Goal: Task Accomplishment & Management: Complete application form

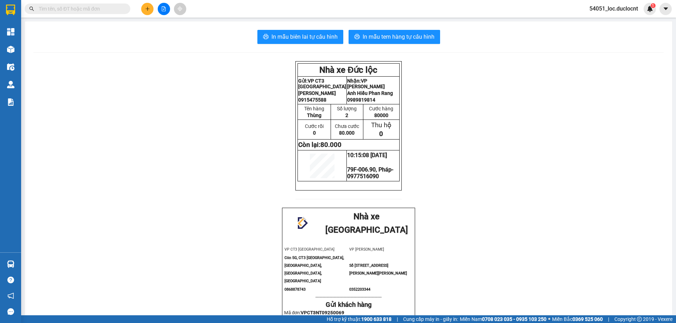
click at [144, 11] on button at bounding box center [147, 9] width 12 height 12
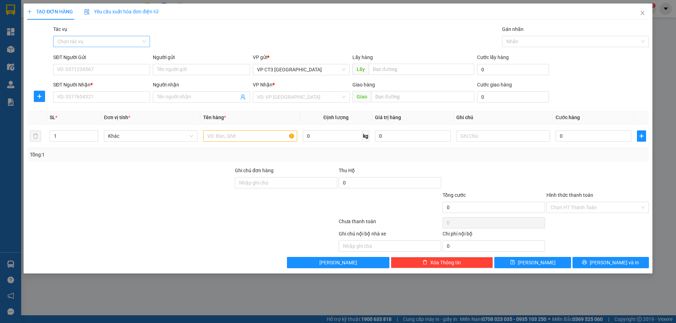
click at [128, 41] on input "Tác vụ" at bounding box center [98, 41] width 83 height 11
click at [110, 66] on div "Nhập hàng kho nhận" at bounding box center [101, 67] width 88 height 8
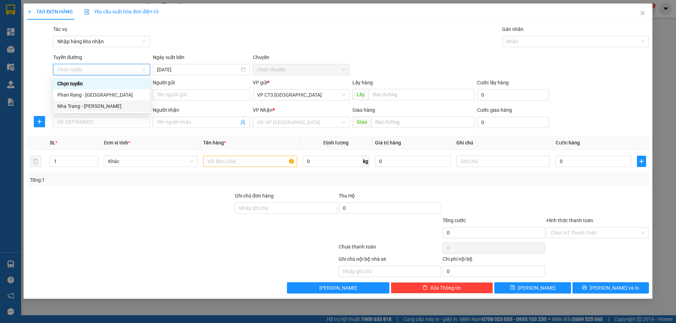
click at [94, 104] on div "Nha Trang - [PERSON_NAME]" at bounding box center [101, 106] width 88 height 8
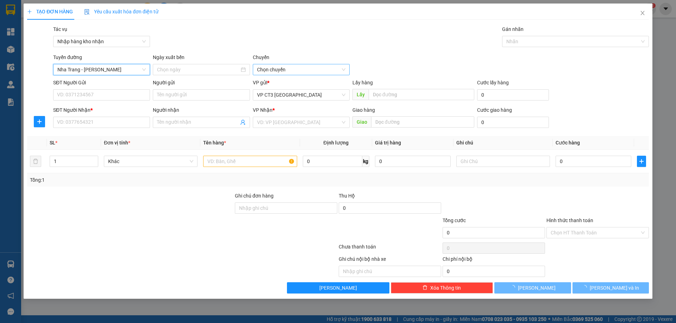
type input "[DATE]"
click at [279, 70] on span "04:30" at bounding box center [301, 69] width 88 height 11
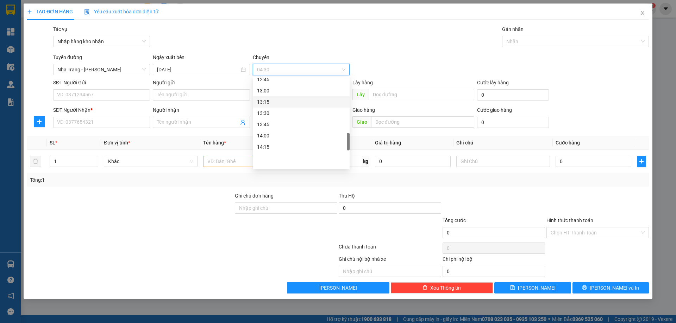
scroll to position [317, 0]
click at [276, 151] on div "12:45" at bounding box center [301, 150] width 88 height 8
click at [526, 39] on div at bounding box center [571, 41] width 136 height 8
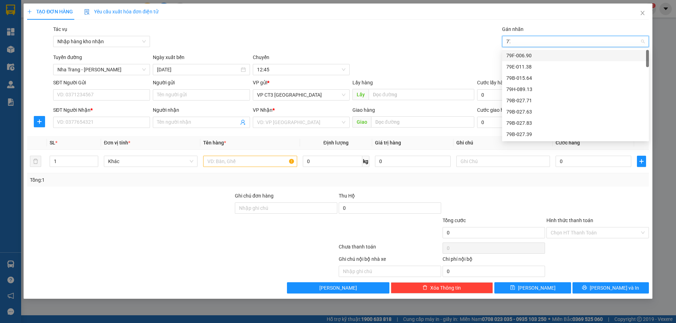
type input "771"
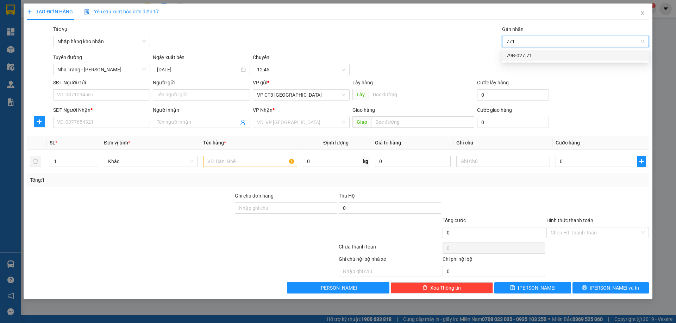
click at [538, 57] on div "79B-027.71" at bounding box center [575, 56] width 138 height 8
type input "tuong"
click at [564, 57] on div "Tường- 0395728902" at bounding box center [575, 56] width 138 height 8
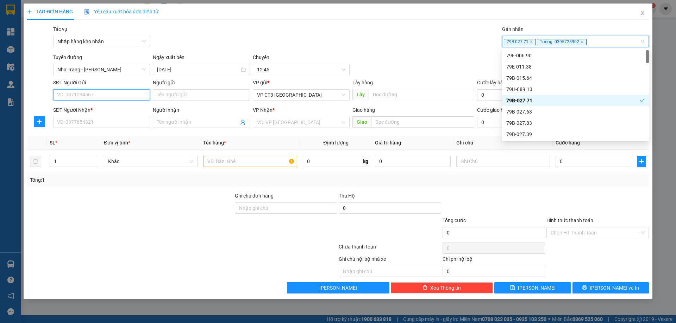
click at [126, 94] on input "SĐT Người Gửi" at bounding box center [101, 94] width 97 height 11
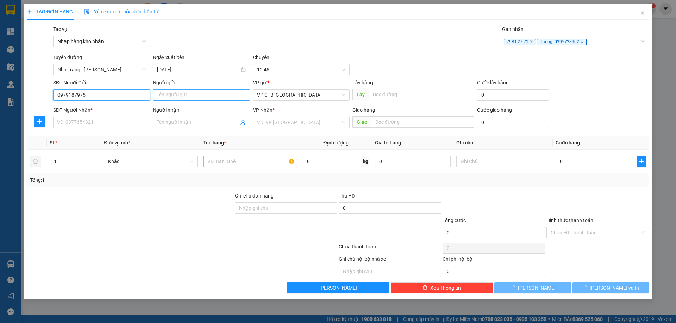
type input "0979187975"
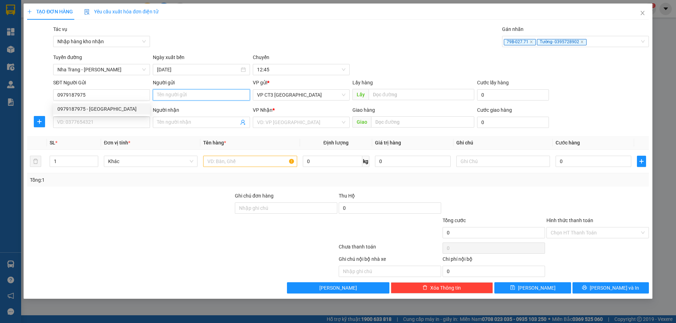
click at [172, 94] on input "Người gửi" at bounding box center [201, 94] width 97 height 11
type input "T"
type input "Tây"
click at [125, 123] on input "SĐT Người Nhận *" at bounding box center [101, 122] width 97 height 11
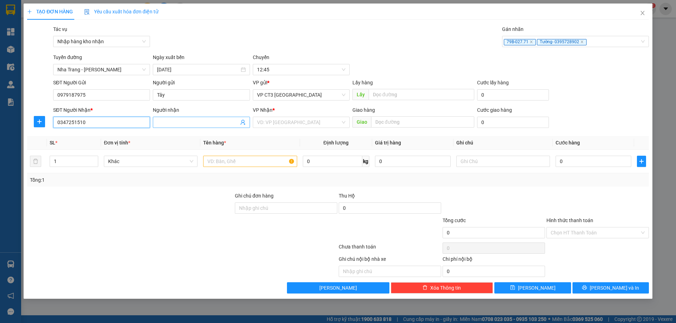
type input "0347251510"
click at [173, 125] on input "Người nhận" at bounding box center [197, 123] width 81 height 8
type input "Anh chinh Cam Ranh"
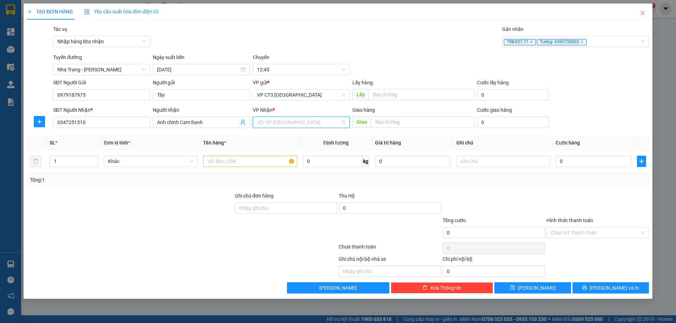
click at [289, 118] on input "search" at bounding box center [298, 122] width 83 height 11
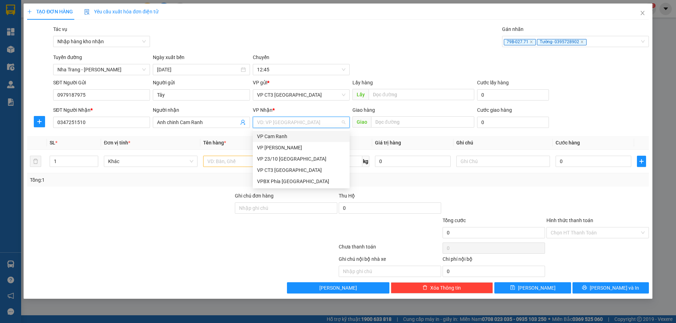
click at [283, 137] on div "VP Cam Ranh" at bounding box center [301, 137] width 88 height 8
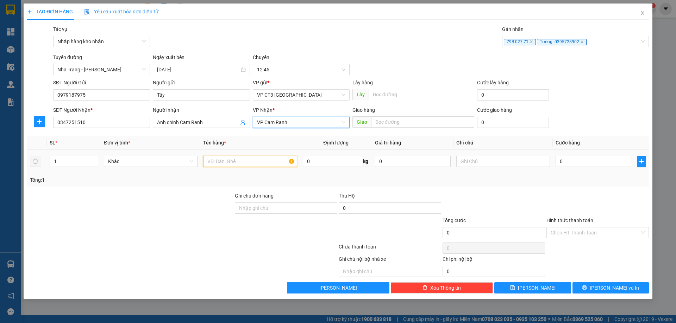
click at [223, 161] on input "text" at bounding box center [250, 161] width 94 height 11
type input "Hồ sơ"
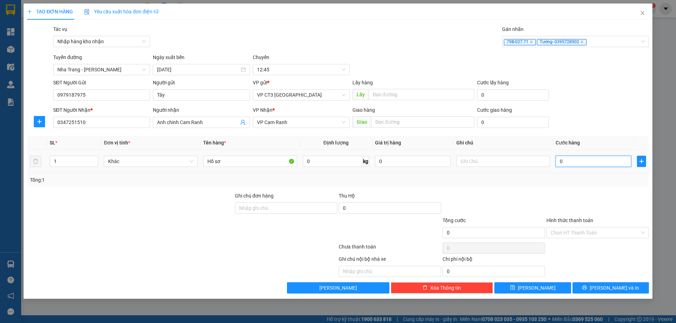
click at [594, 163] on input "0" at bounding box center [593, 161] width 76 height 11
type input "2"
type input "20"
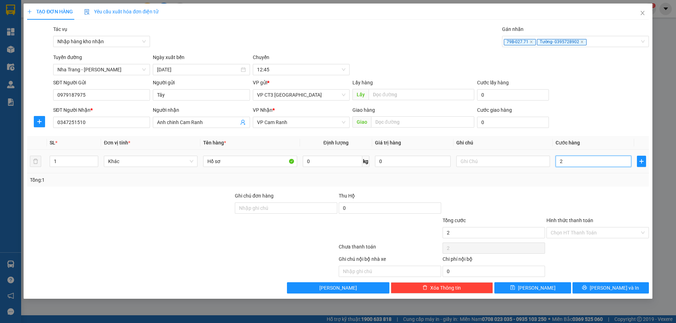
type input "20"
type input "200"
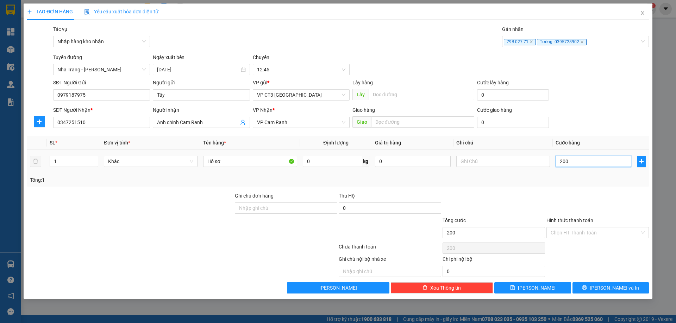
type input "2.000"
type input "20.000"
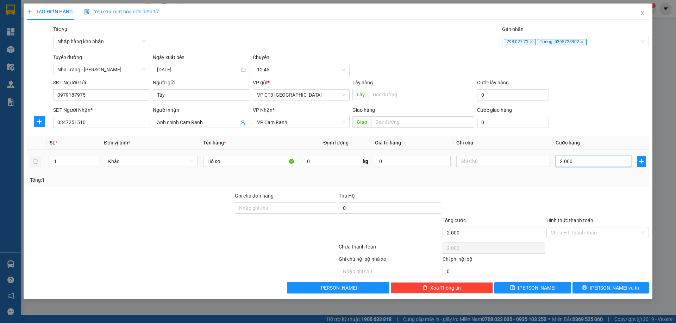
type input "20.000"
click at [571, 231] on input "Hình thức thanh toán" at bounding box center [594, 233] width 89 height 11
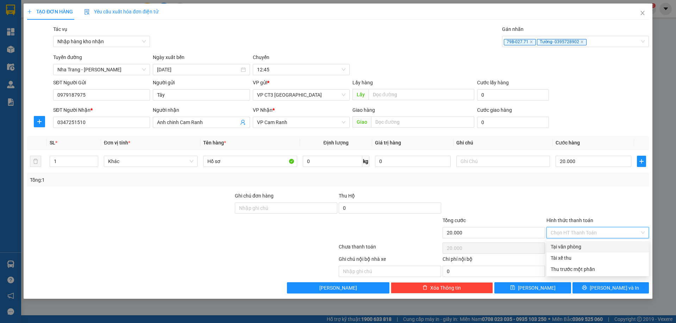
click at [584, 210] on div at bounding box center [597, 204] width 104 height 25
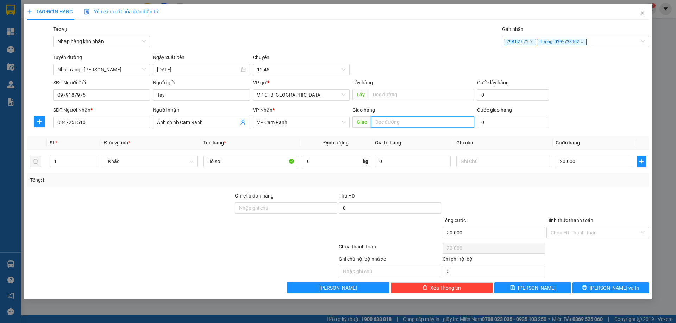
click at [403, 120] on input "text" at bounding box center [422, 121] width 103 height 11
click at [592, 288] on button "[PERSON_NAME] và In" at bounding box center [610, 288] width 76 height 11
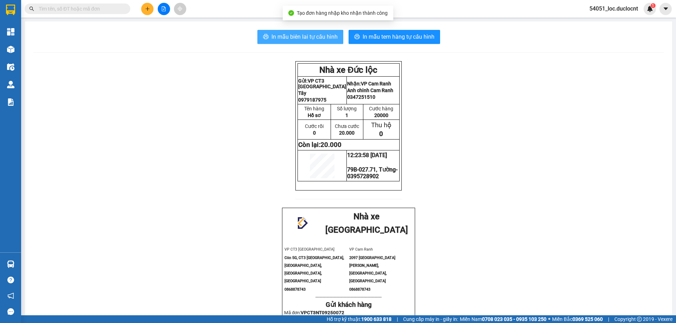
click at [316, 40] on span "In mẫu biên lai tự cấu hình" at bounding box center [304, 36] width 66 height 9
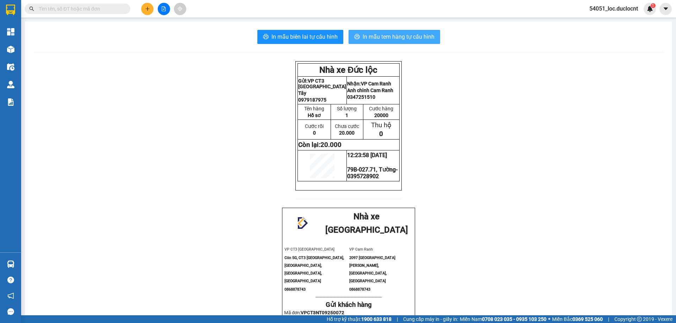
click at [370, 34] on span "In mẫu tem hàng tự cấu hình" at bounding box center [398, 36] width 72 height 9
click at [148, 11] on button at bounding box center [147, 9] width 12 height 12
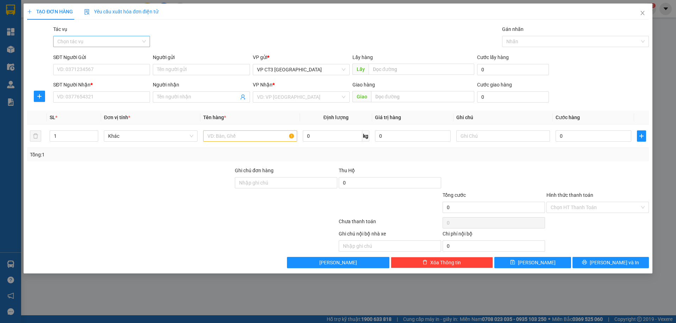
click at [134, 41] on input "Tác vụ" at bounding box center [98, 41] width 83 height 11
click at [113, 67] on div "Nhập hàng kho nhận" at bounding box center [101, 67] width 88 height 8
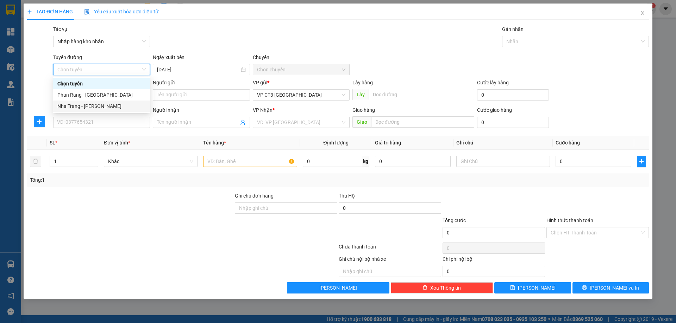
drag, startPoint x: 107, startPoint y: 107, endPoint x: 112, endPoint y: 107, distance: 4.9
click at [107, 107] on div "Nha Trang - [PERSON_NAME]" at bounding box center [101, 106] width 88 height 8
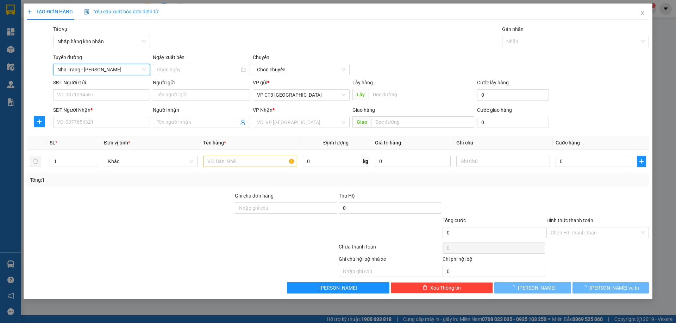
type input "[DATE]"
click at [281, 66] on span "04:30" at bounding box center [301, 69] width 88 height 11
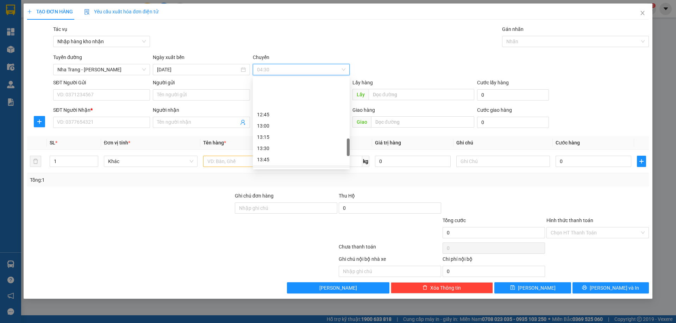
scroll to position [387, 0]
click at [279, 100] on div "13:15" at bounding box center [301, 102] width 88 height 8
click at [543, 39] on div at bounding box center [571, 41] width 136 height 8
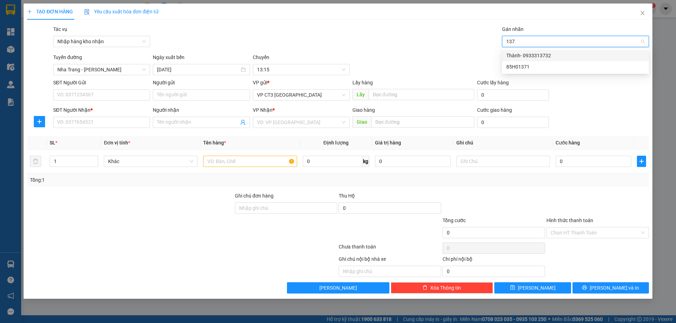
type input "1371"
click at [541, 58] on div "85H01371" at bounding box center [575, 56] width 138 height 8
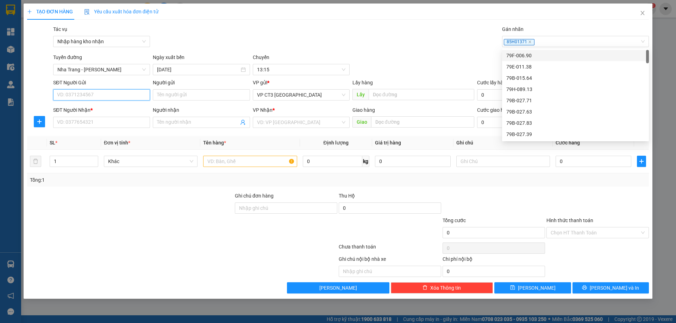
click at [122, 95] on input "SĐT Người Gửi" at bounding box center [101, 94] width 97 height 11
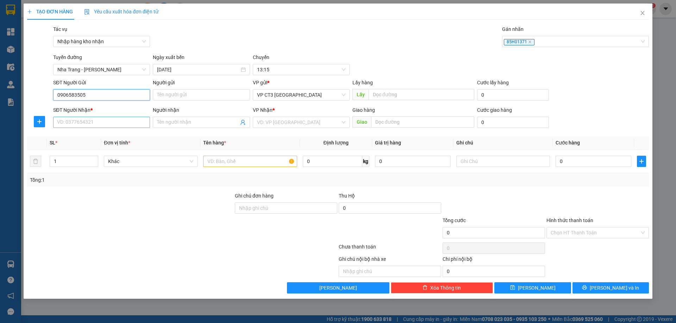
type input "0906583505"
click at [115, 122] on input "SĐT Người Nhận *" at bounding box center [101, 122] width 97 height 11
click at [185, 95] on input "Người gửi" at bounding box center [201, 94] width 97 height 11
type input "t"
click at [117, 125] on input "SĐT Người Nhận *" at bounding box center [101, 122] width 97 height 11
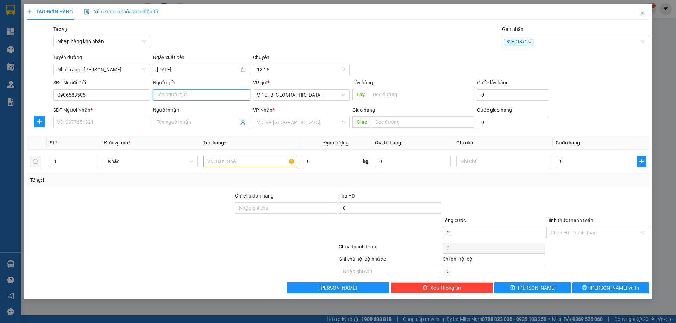
click at [183, 91] on input "Người gửi" at bounding box center [201, 94] width 97 height 11
type input "Kho xăng"
click at [112, 123] on input "SĐT Người Nhận *" at bounding box center [101, 122] width 97 height 11
type input "0972331686"
click at [202, 124] on input "Người nhận" at bounding box center [197, 123] width 81 height 8
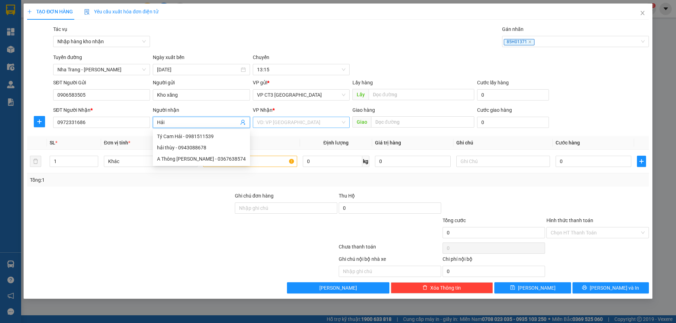
type input "Hải"
click at [287, 122] on input "search" at bounding box center [298, 122] width 83 height 11
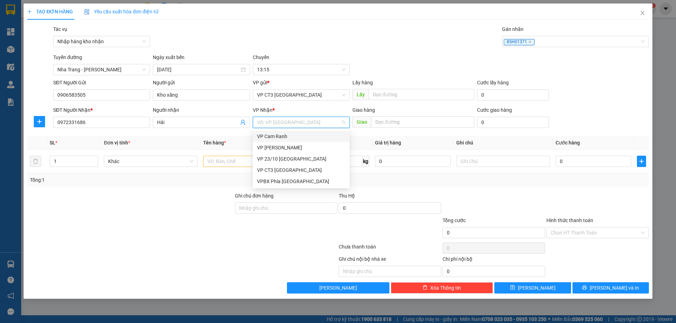
click at [287, 137] on div "VP Cam Ranh" at bounding box center [301, 137] width 88 height 8
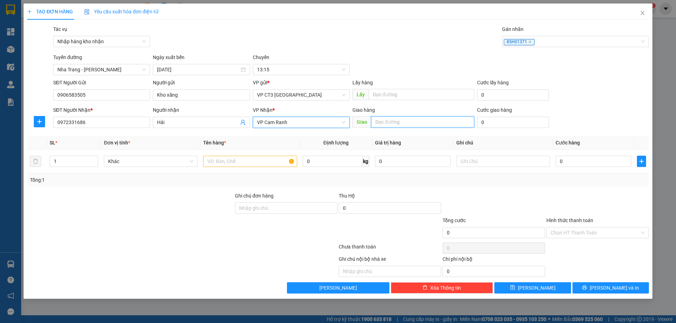
click at [391, 120] on input "text" at bounding box center [422, 121] width 103 height 11
type input "Cam [GEOGRAPHIC_DATA]"
click at [225, 163] on input "text" at bounding box center [250, 161] width 94 height 11
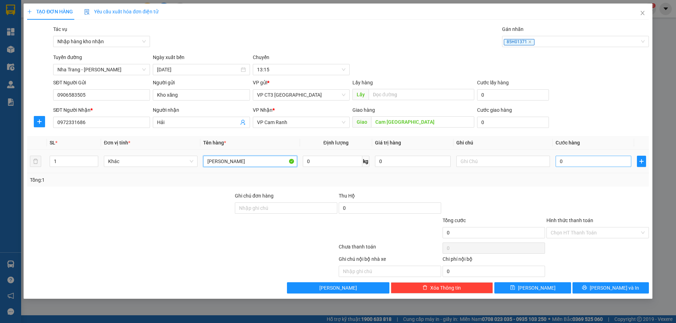
type input "[PERSON_NAME]"
click at [581, 163] on input "0" at bounding box center [593, 161] width 76 height 11
type input "2"
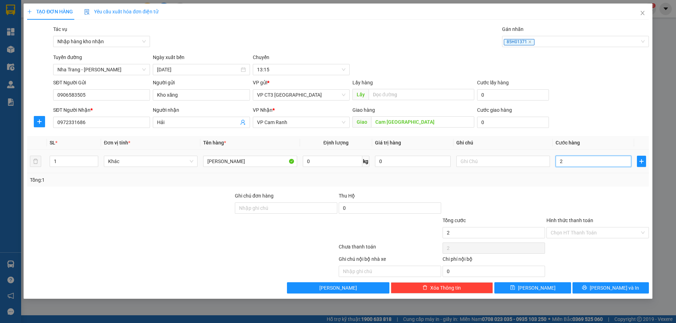
type input "20"
type input "200"
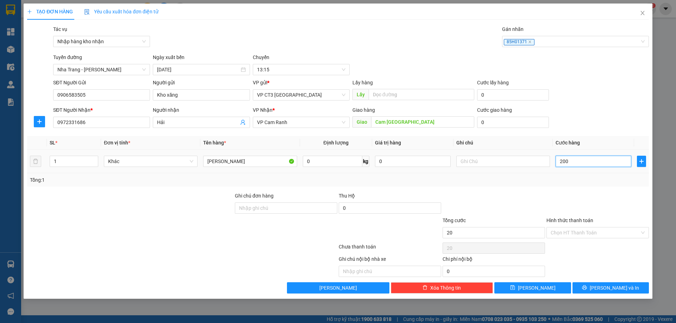
type input "200"
type input "2.000"
type input "20.000"
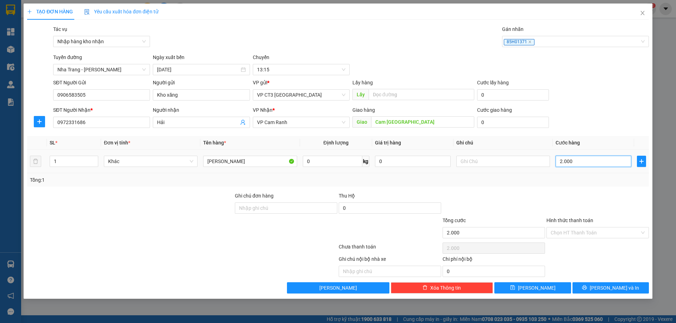
type input "20.000"
click at [604, 234] on input "Hình thức thanh toán" at bounding box center [594, 233] width 89 height 11
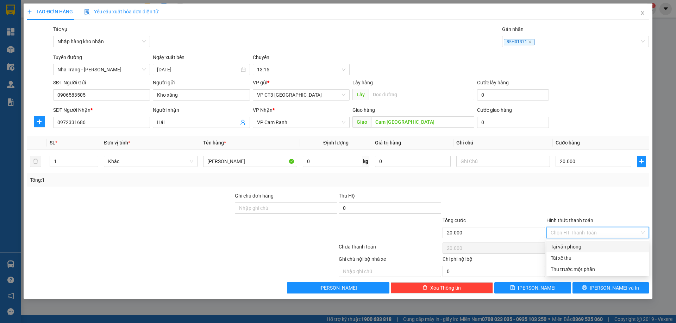
click at [607, 246] on div "Tại văn phòng" at bounding box center [597, 247] width 94 height 8
type input "0"
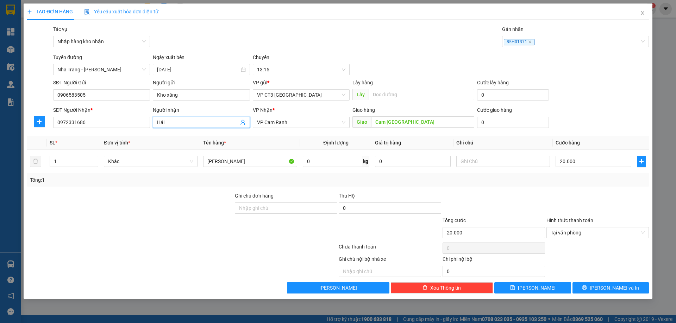
click at [184, 121] on input "Hải" at bounding box center [197, 123] width 81 height 8
type input "Hải [GEOGRAPHIC_DATA]"
click at [611, 289] on span "[PERSON_NAME] và In" at bounding box center [613, 288] width 49 height 8
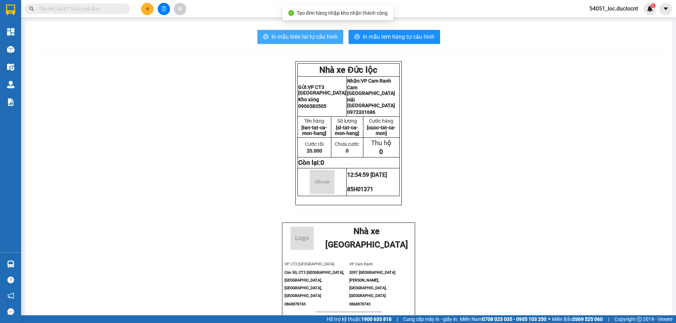
click at [309, 37] on span "In mẫu biên lai tự cấu hình" at bounding box center [304, 36] width 66 height 9
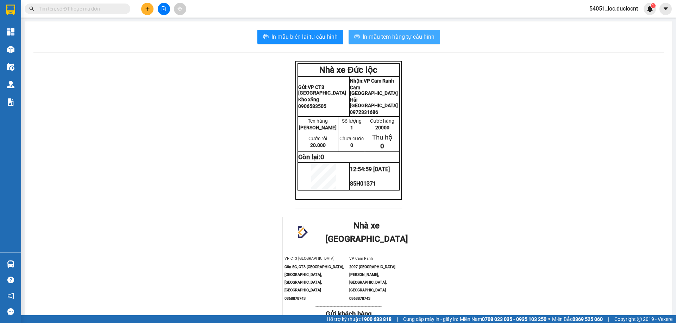
click at [410, 34] on span "In mẫu tem hàng tự cấu hình" at bounding box center [398, 36] width 72 height 9
